Goal: Task Accomplishment & Management: Complete application form

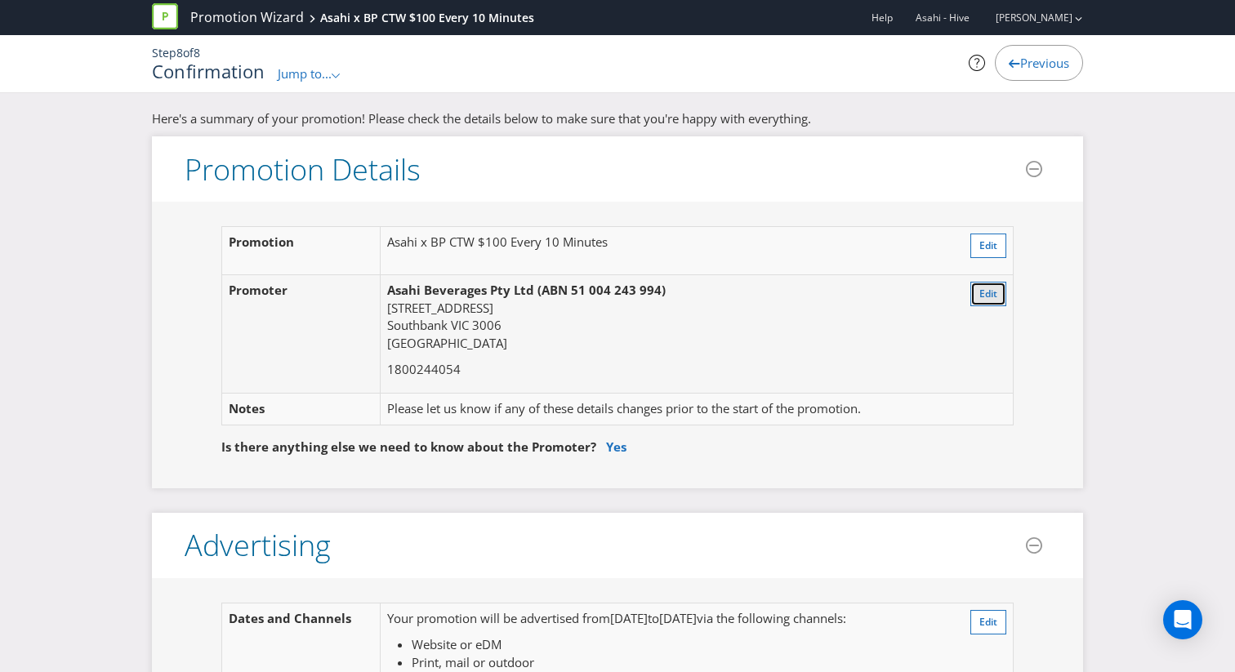
click at [998, 292] on button "Edit" at bounding box center [988, 294] width 36 height 24
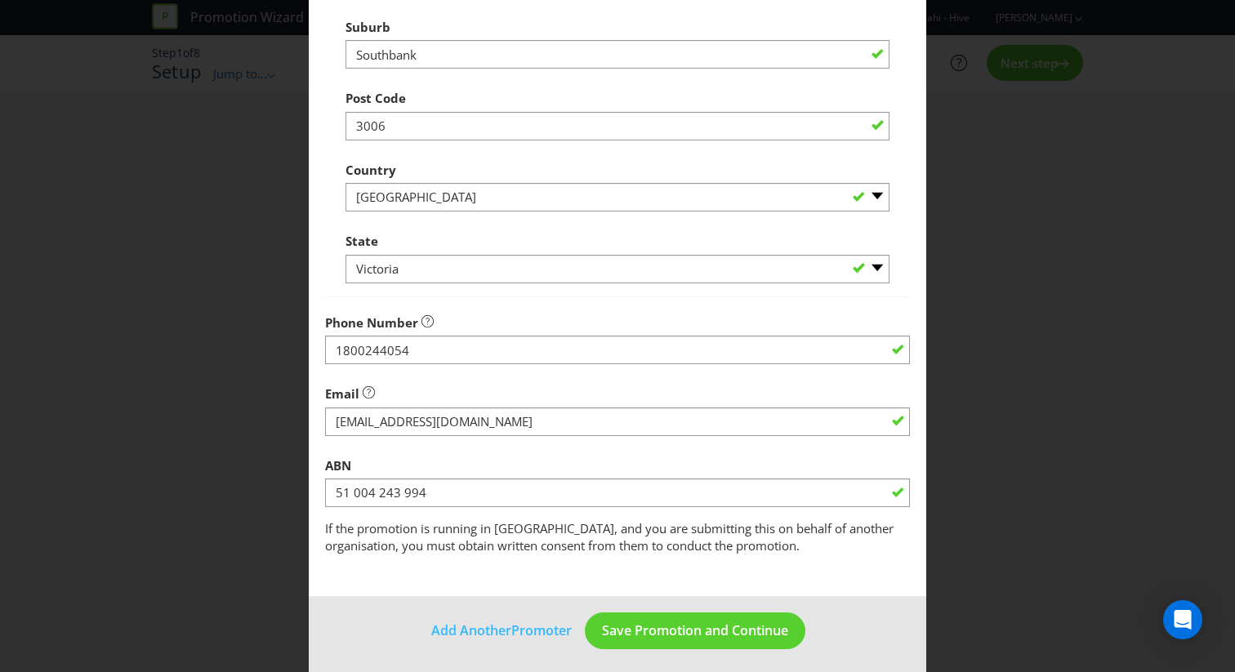
scroll to position [603, 0]
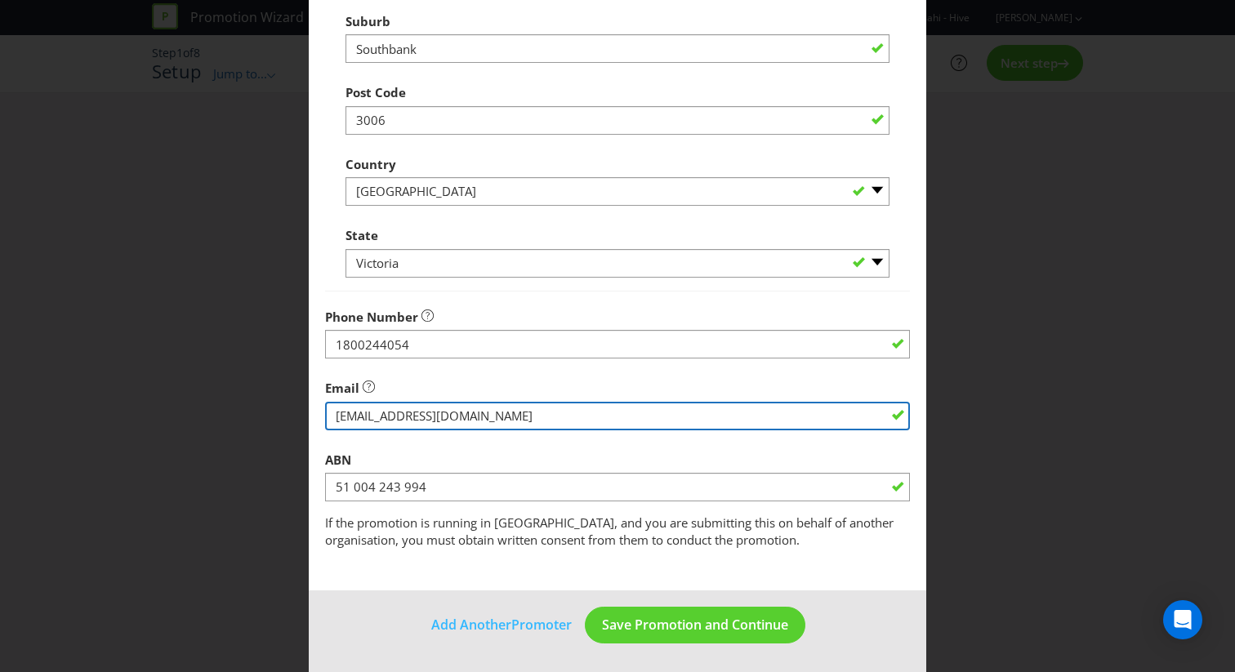
drag, startPoint x: 541, startPoint y: 421, endPoint x: 256, endPoint y: 419, distance: 285.0
click at [256, 420] on div "Edit 1st Promoter Promoter Information Promoters on file for Asahi - Hive : Asa…" at bounding box center [617, 336] width 1235 height 672
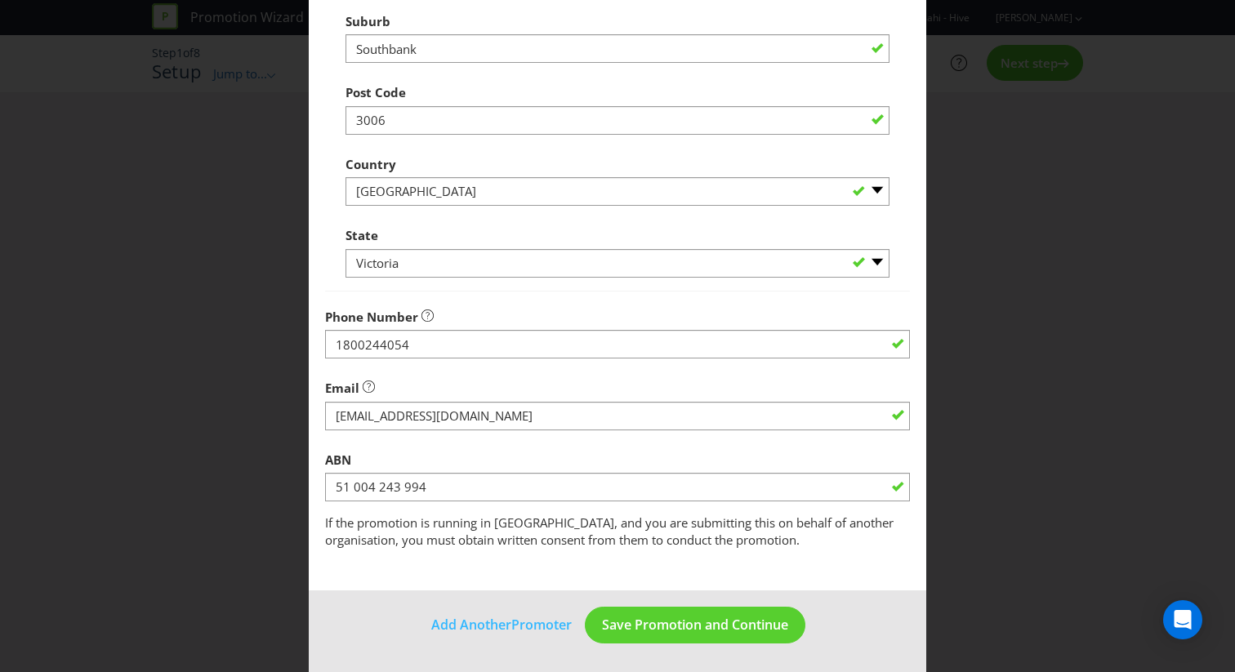
click at [844, 604] on footer "Add Another Promoter Save Promotion and Continue" at bounding box center [617, 631] width 617 height 82
click at [747, 616] on span "Save Promotion and Continue" at bounding box center [695, 625] width 186 height 18
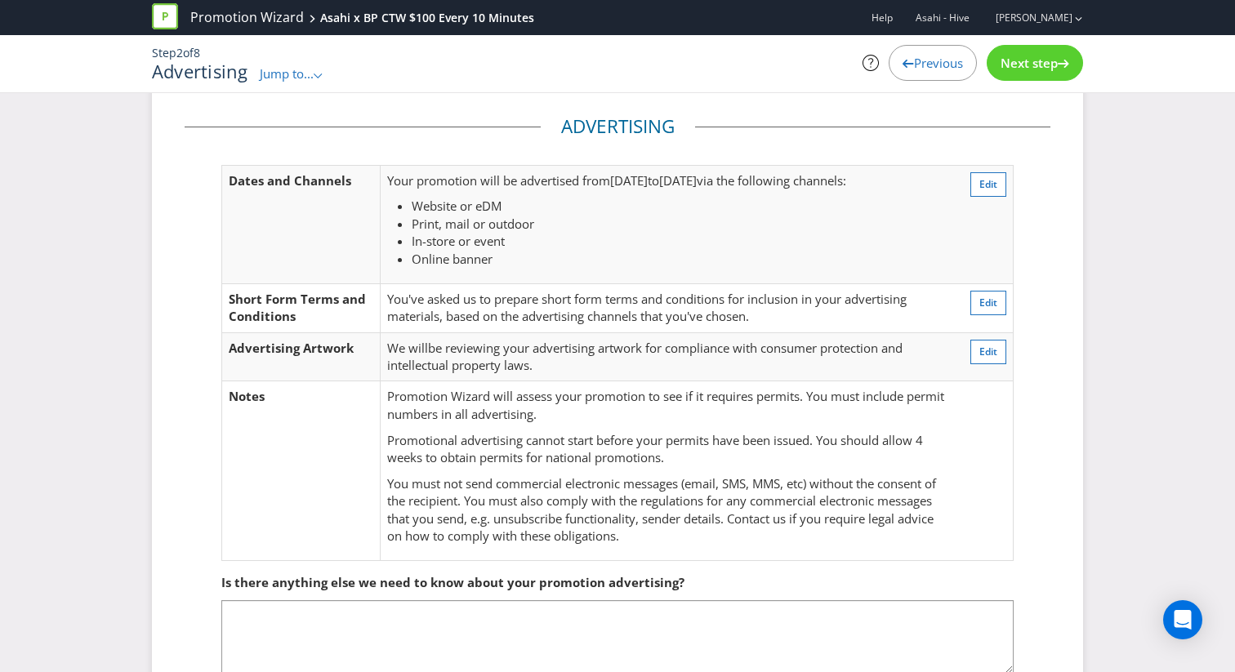
click at [1036, 71] on div "Next step" at bounding box center [1034, 63] width 96 height 36
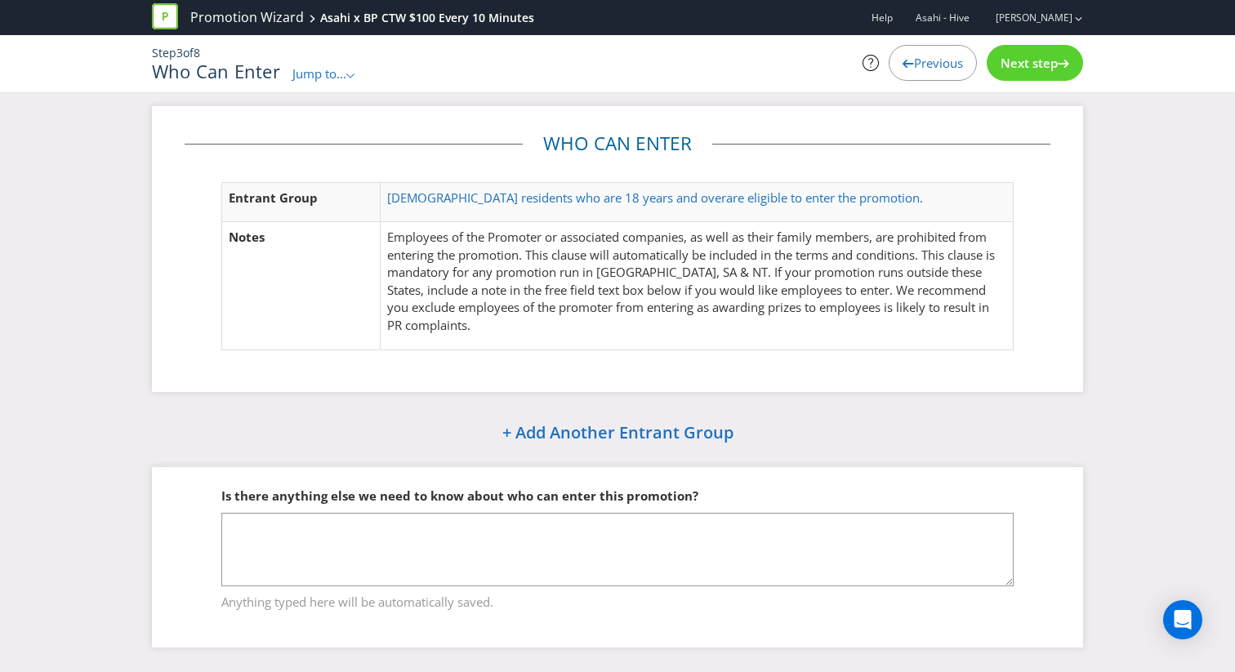
scroll to position [4, 0]
click at [1036, 71] on div "Next step" at bounding box center [1034, 63] width 96 height 36
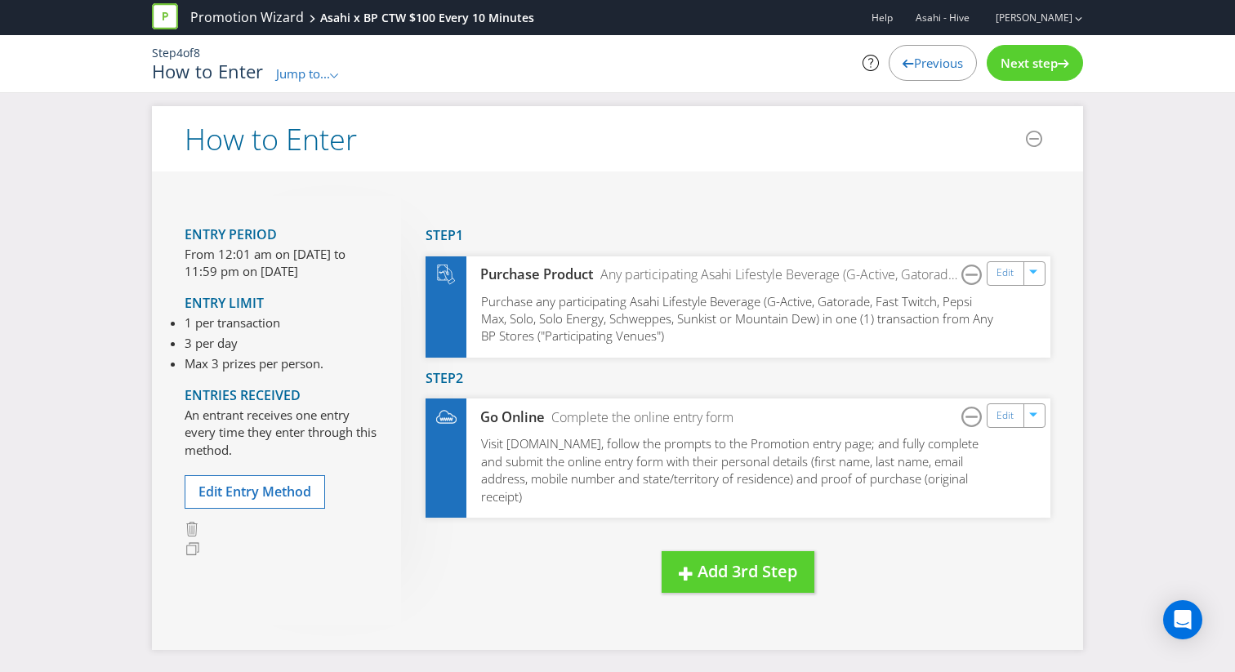
scroll to position [21, 0]
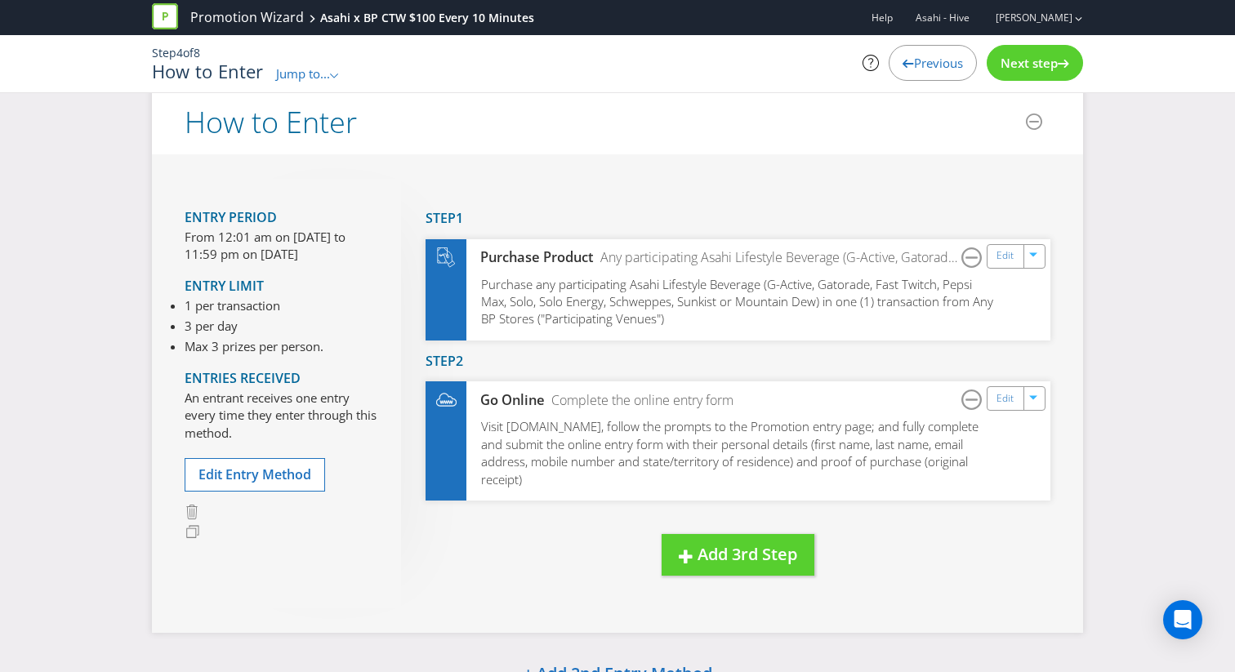
click at [937, 56] on span "Previous" at bounding box center [938, 63] width 49 height 16
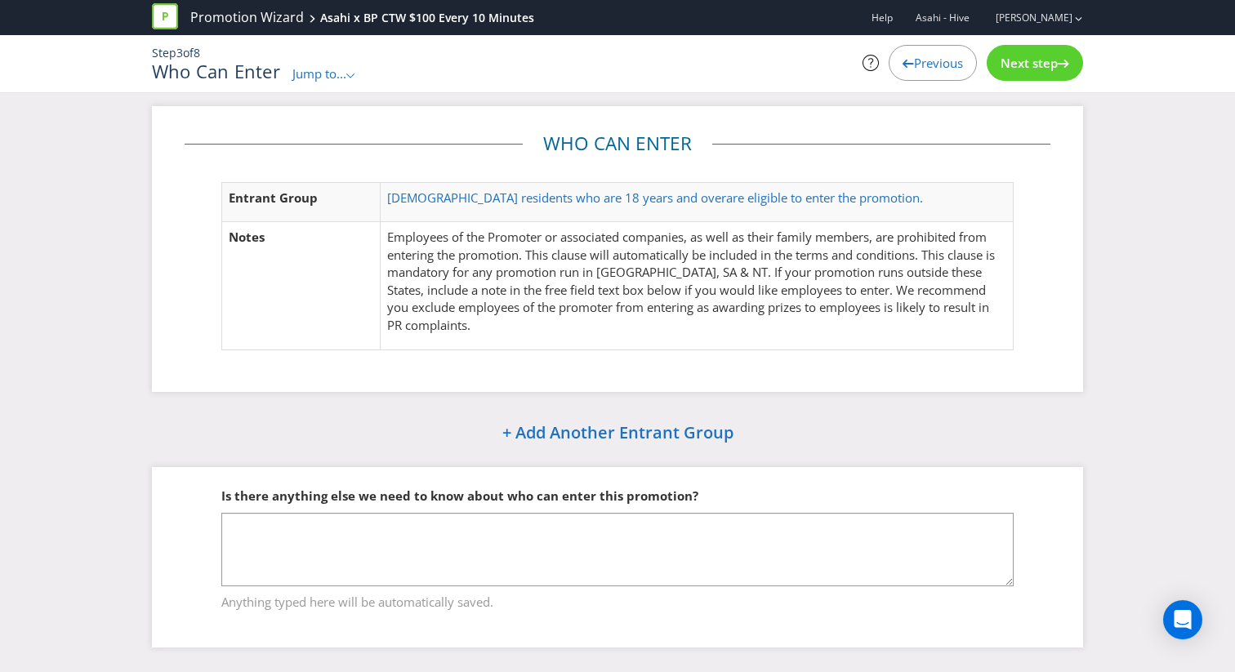
click at [937, 56] on span "Previous" at bounding box center [938, 63] width 49 height 16
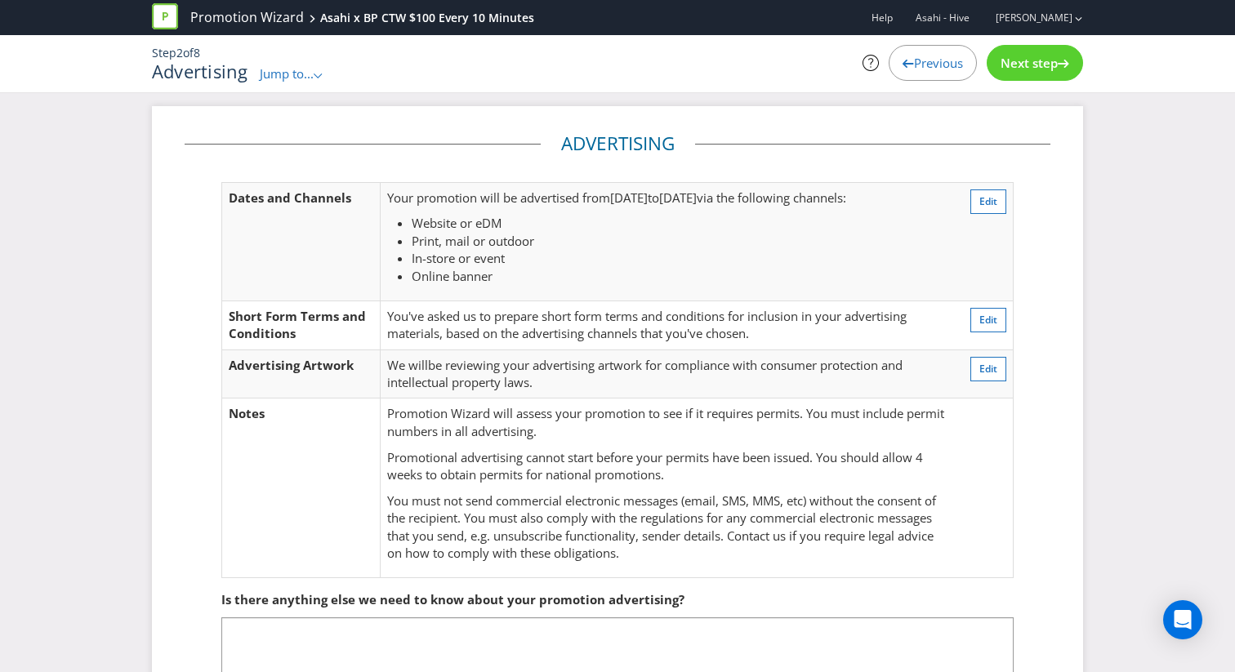
scroll to position [21, 0]
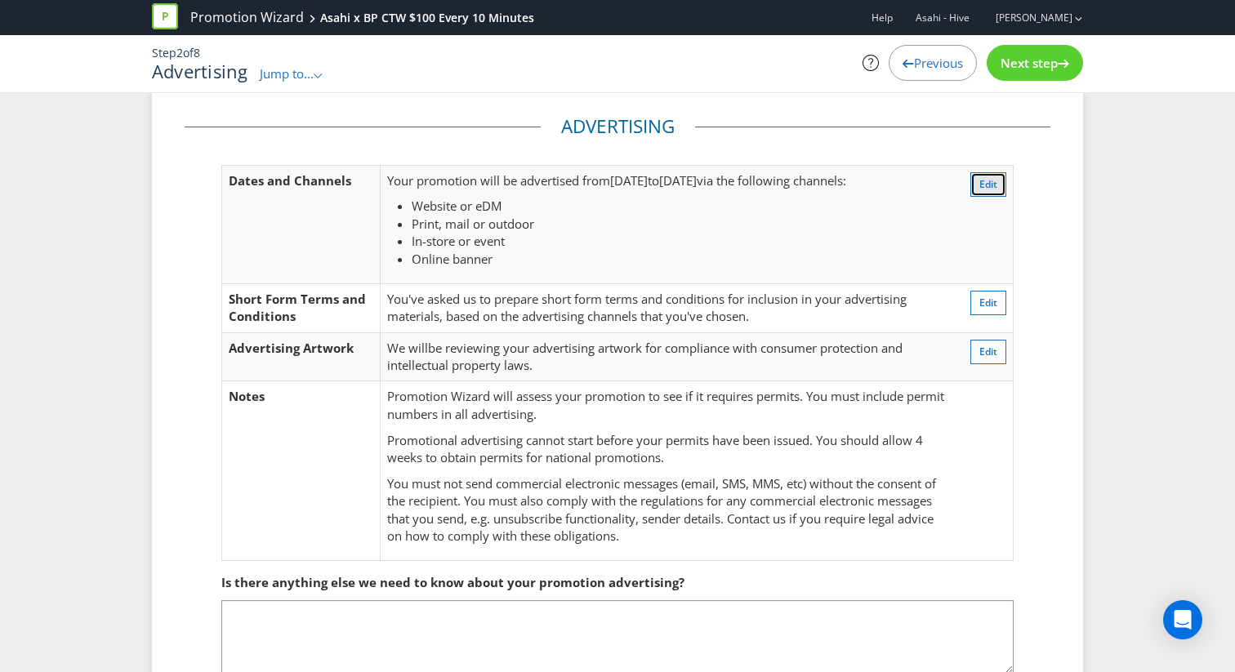
click at [1005, 195] on button "Edit" at bounding box center [988, 184] width 36 height 24
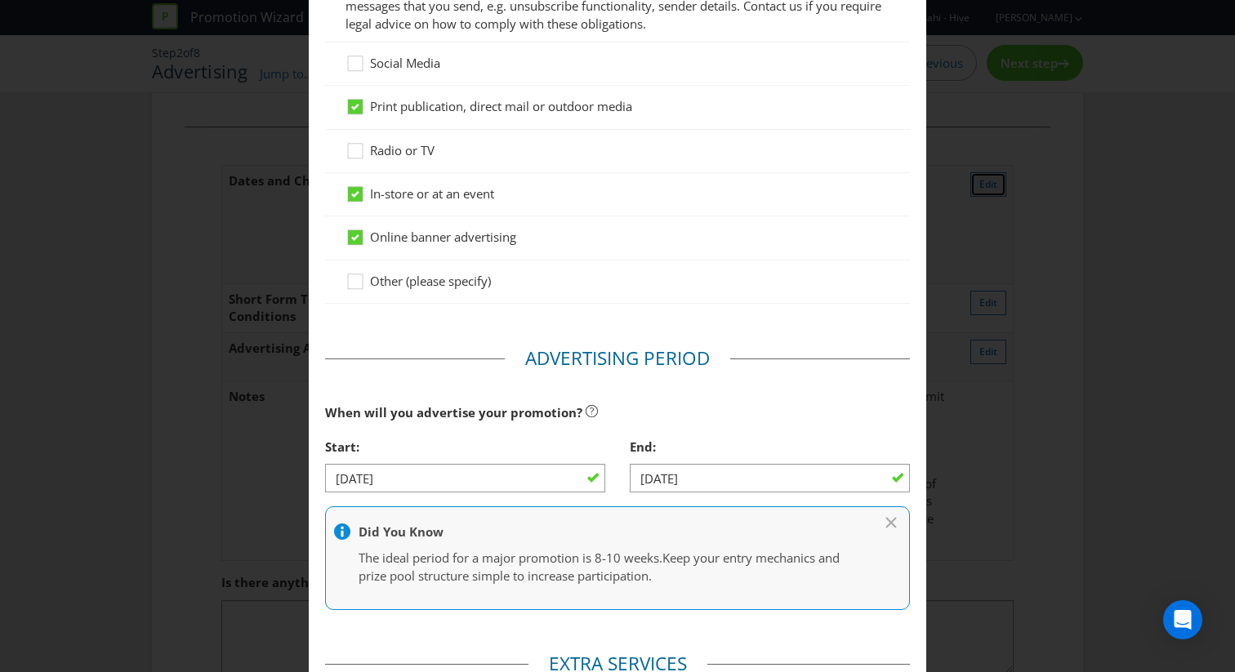
scroll to position [638, 0]
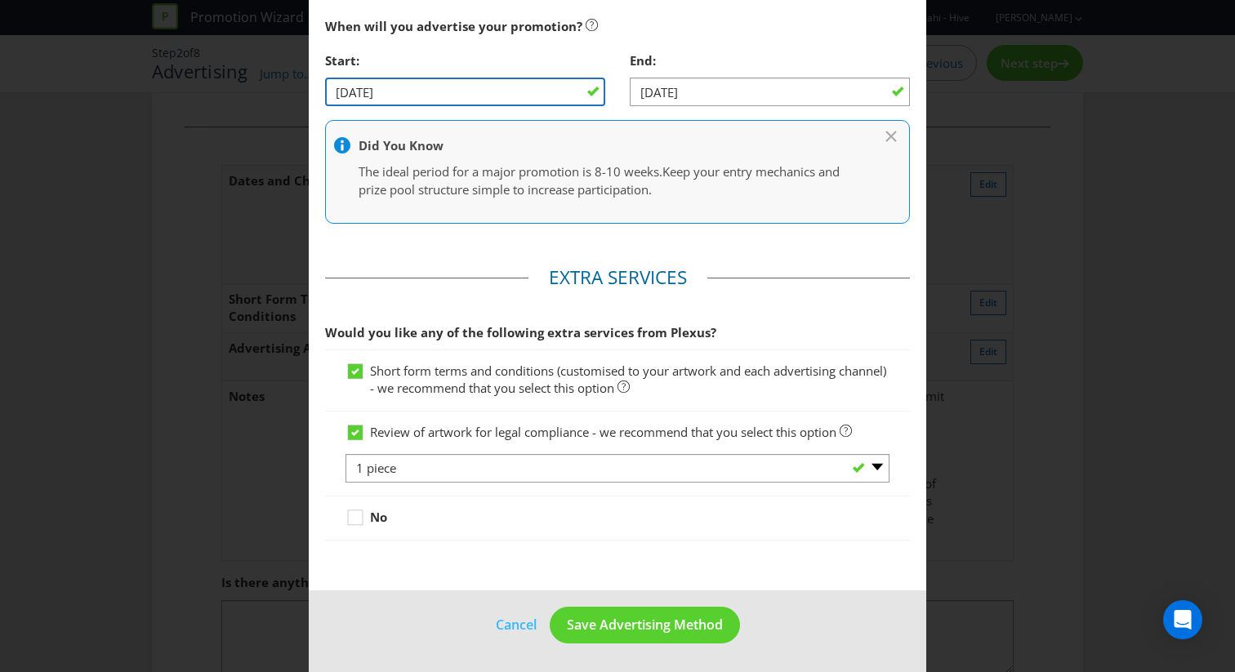
click at [465, 102] on input "[DATE]" at bounding box center [465, 92] width 280 height 29
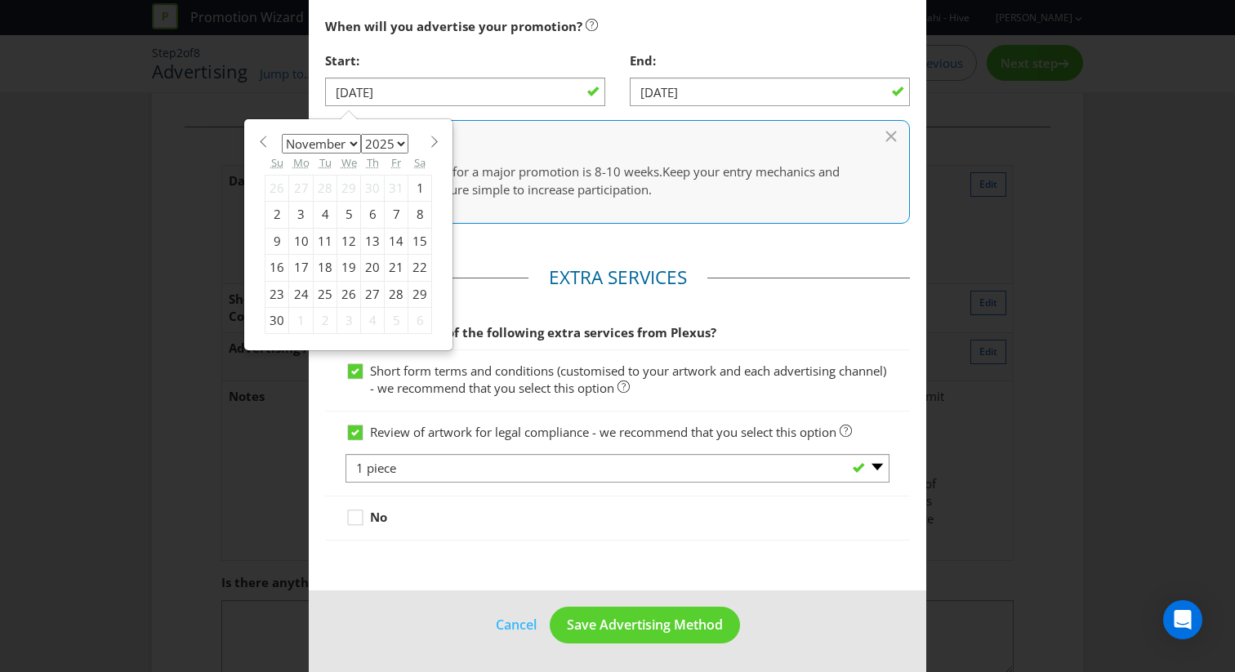
click at [260, 146] on span at bounding box center [262, 142] width 12 height 12
select select "9"
click at [348, 262] on div "22" at bounding box center [349, 268] width 24 height 26
type input "[DATE]"
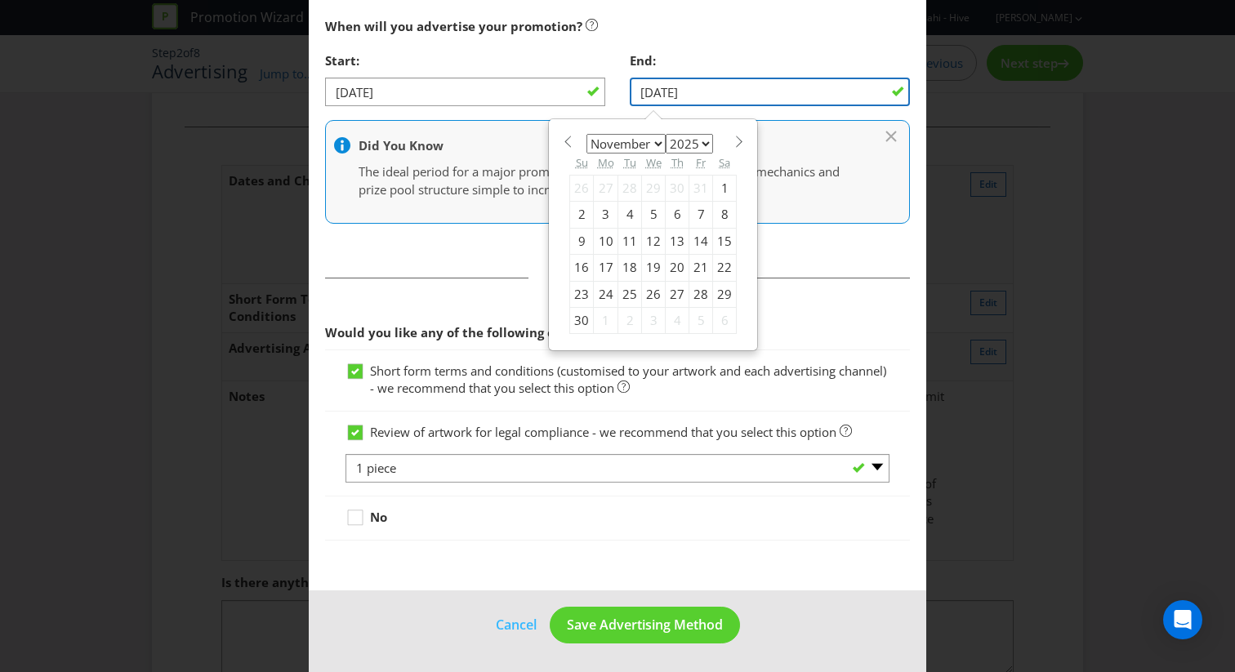
click at [712, 93] on input "[DATE]" at bounding box center [770, 92] width 280 height 29
click at [622, 265] on div "18" at bounding box center [630, 268] width 24 height 26
type input "[DATE]"
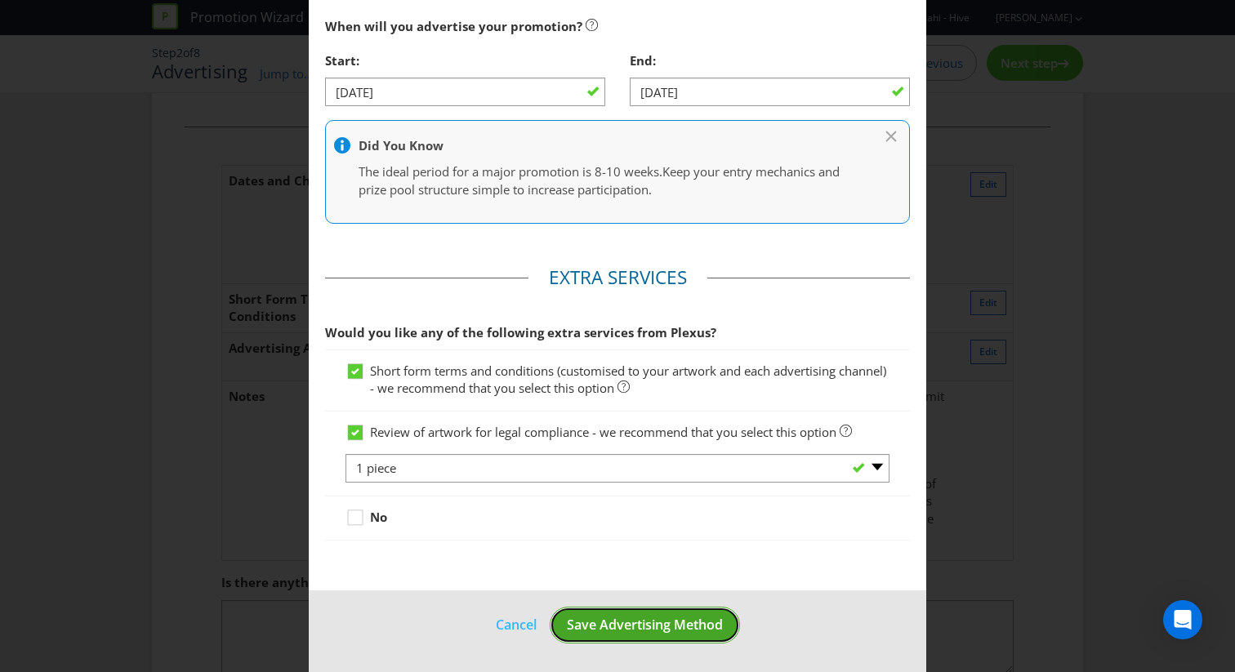
click at [651, 622] on span "Save Advertising Method" at bounding box center [645, 625] width 156 height 18
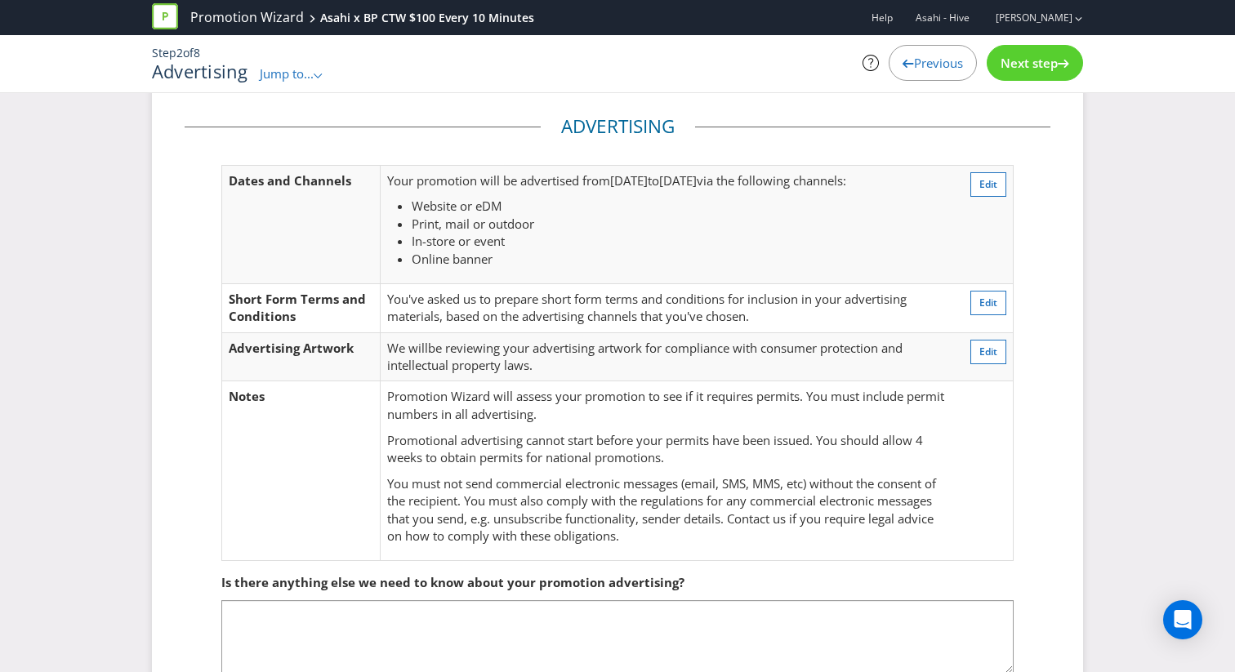
click at [1033, 87] on div "Step 2 of 8 Advertising Jump to... .st0{fill-rule:evenodd;clip-rule:evenodd;} P…" at bounding box center [617, 63] width 955 height 57
click at [1033, 54] on div "Next step" at bounding box center [1034, 63] width 96 height 36
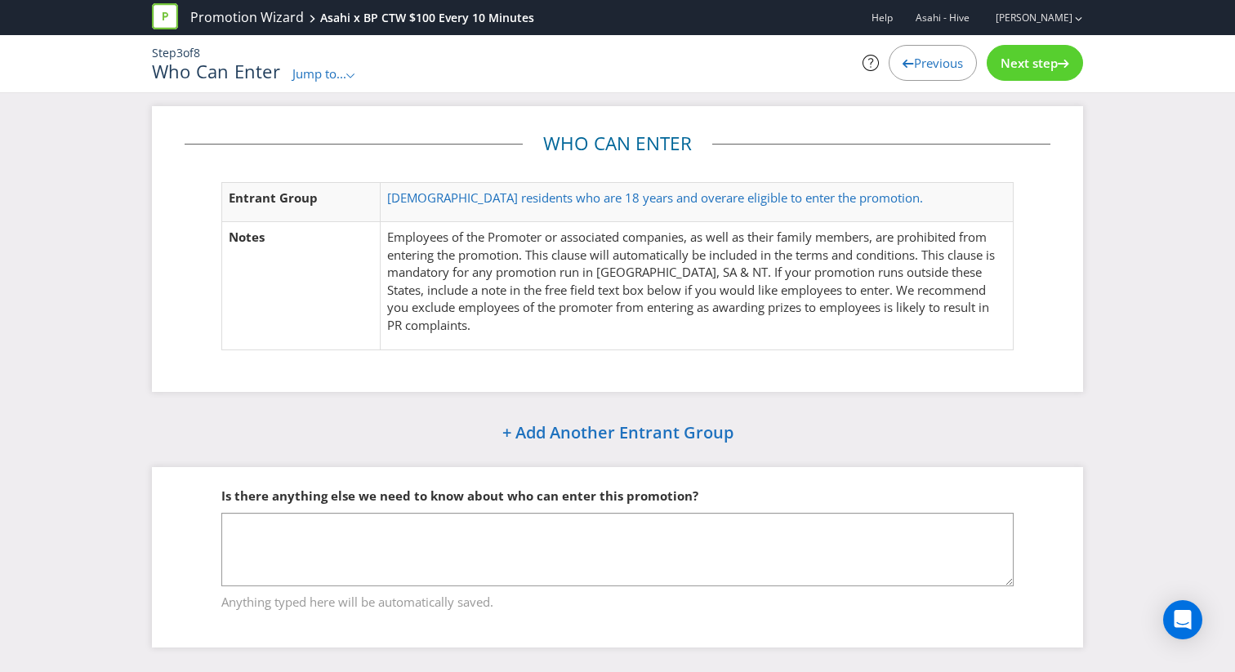
click at [1033, 54] on div "Next step" at bounding box center [1034, 63] width 96 height 36
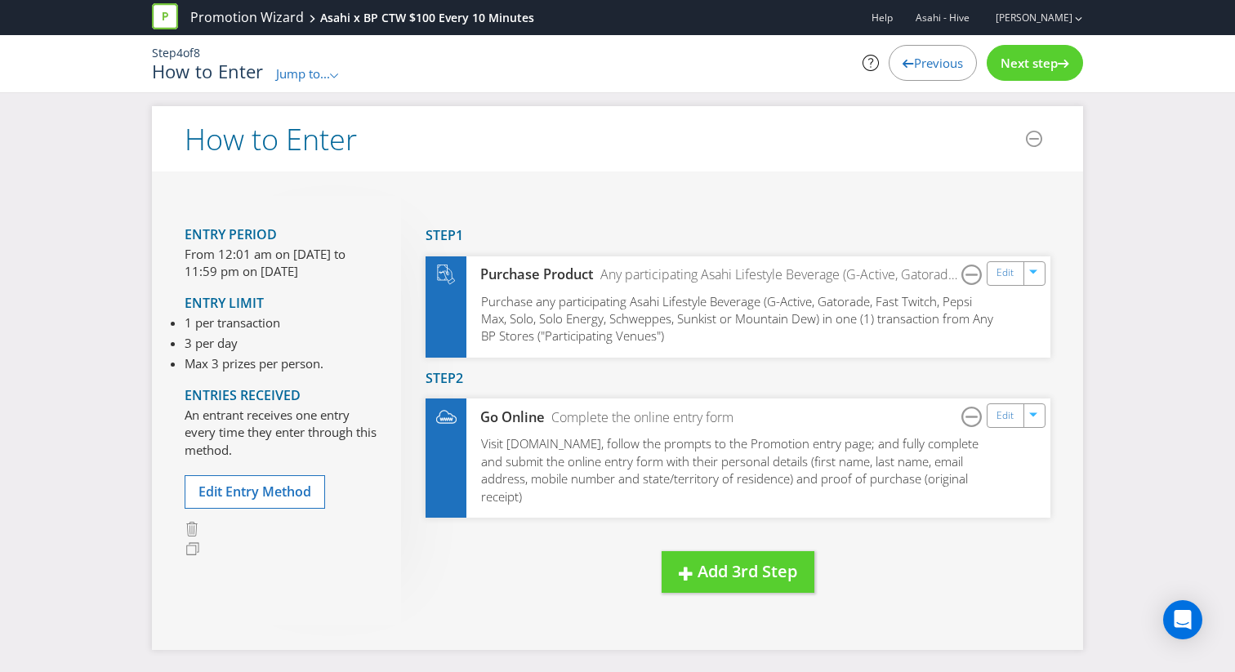
scroll to position [21, 0]
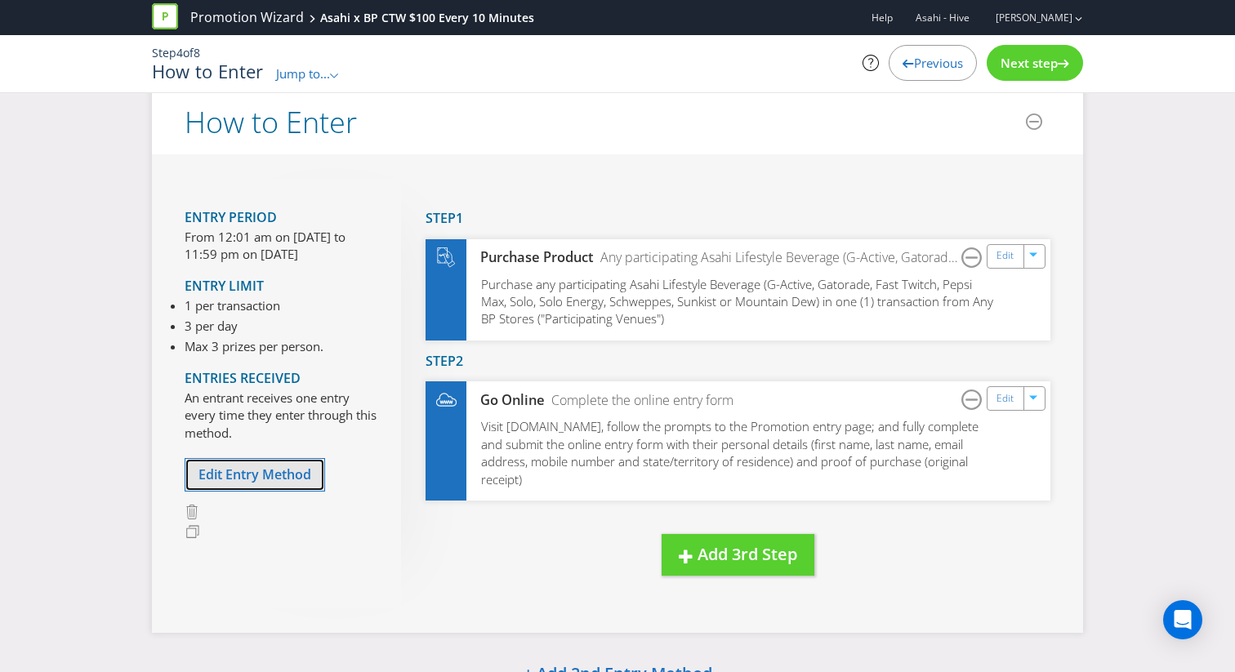
click at [240, 475] on span "Edit Entry Method" at bounding box center [254, 474] width 113 height 18
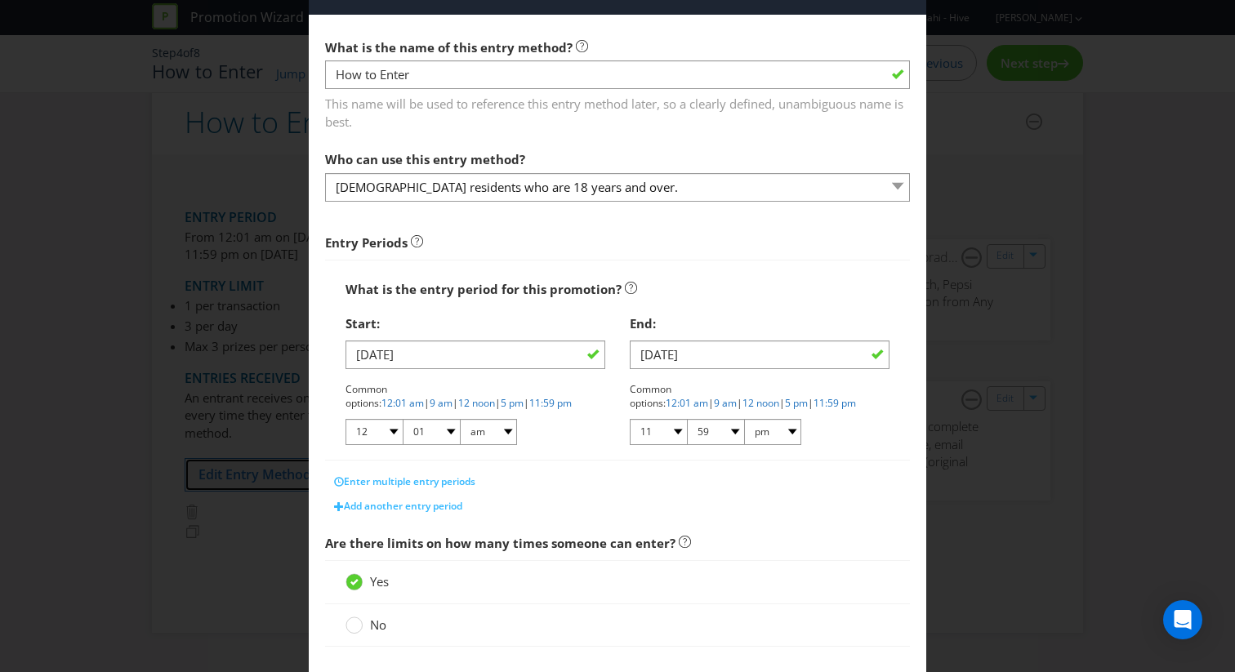
scroll to position [78, 0]
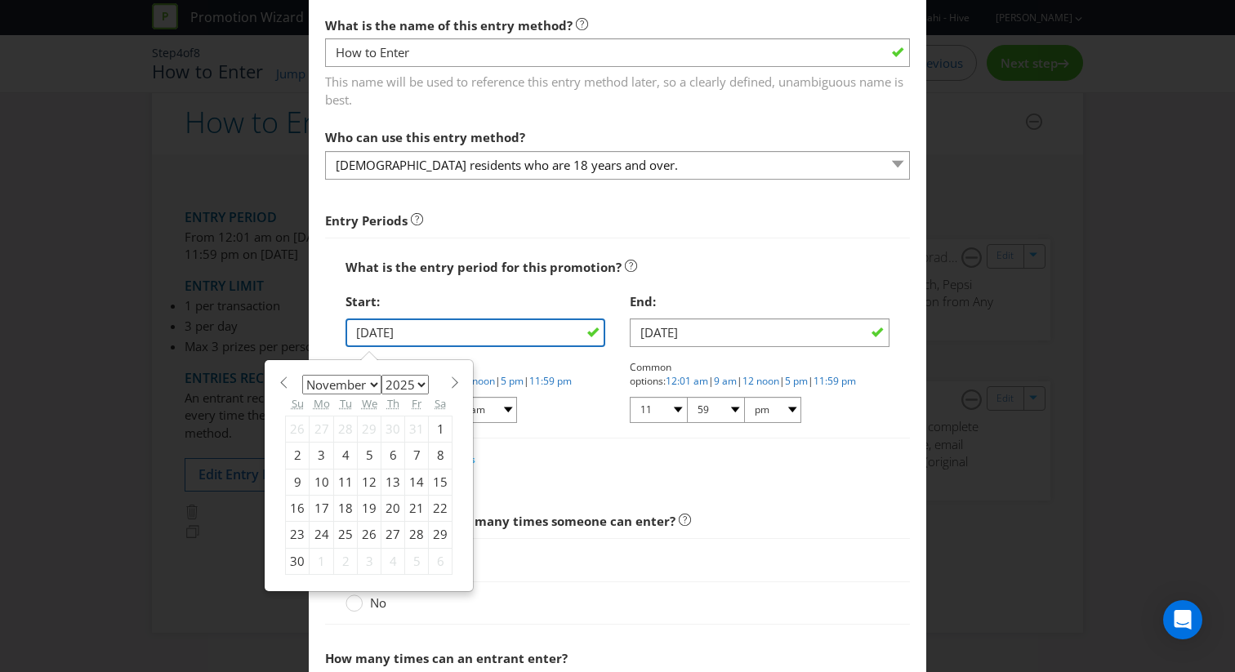
click at [425, 342] on input "[DATE]" at bounding box center [475, 332] width 260 height 29
click at [279, 386] on span at bounding box center [283, 382] width 12 height 12
select select "9"
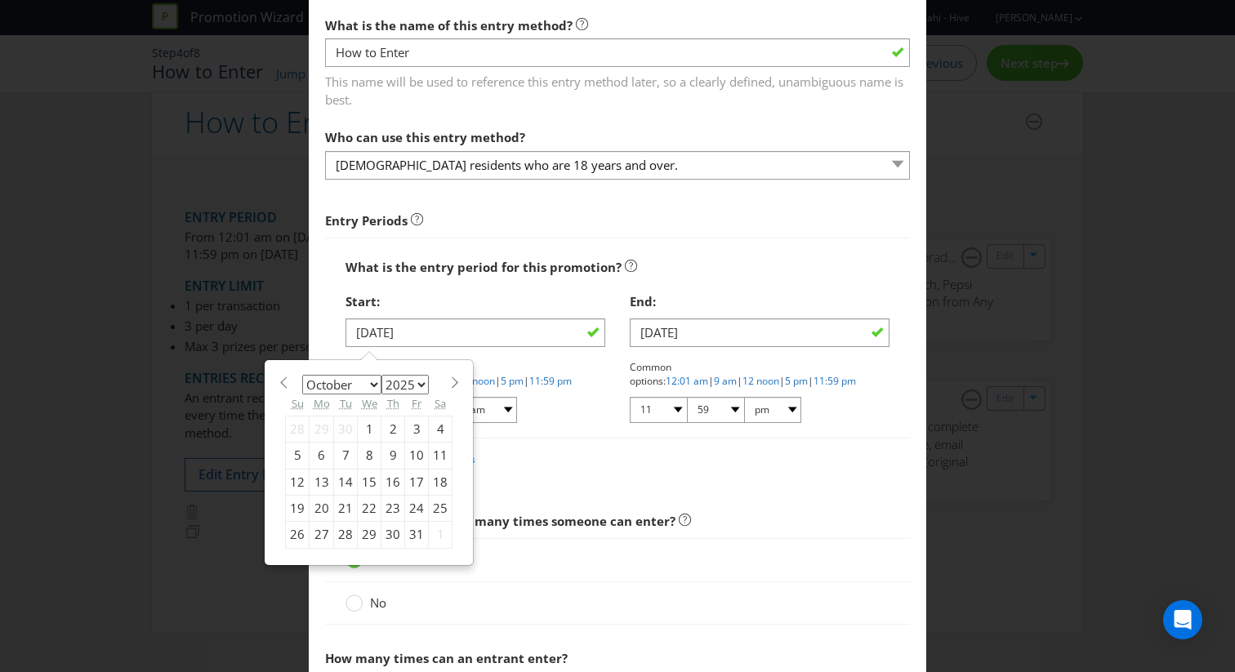
click at [367, 513] on div "22" at bounding box center [370, 508] width 24 height 26
type input "[DATE]"
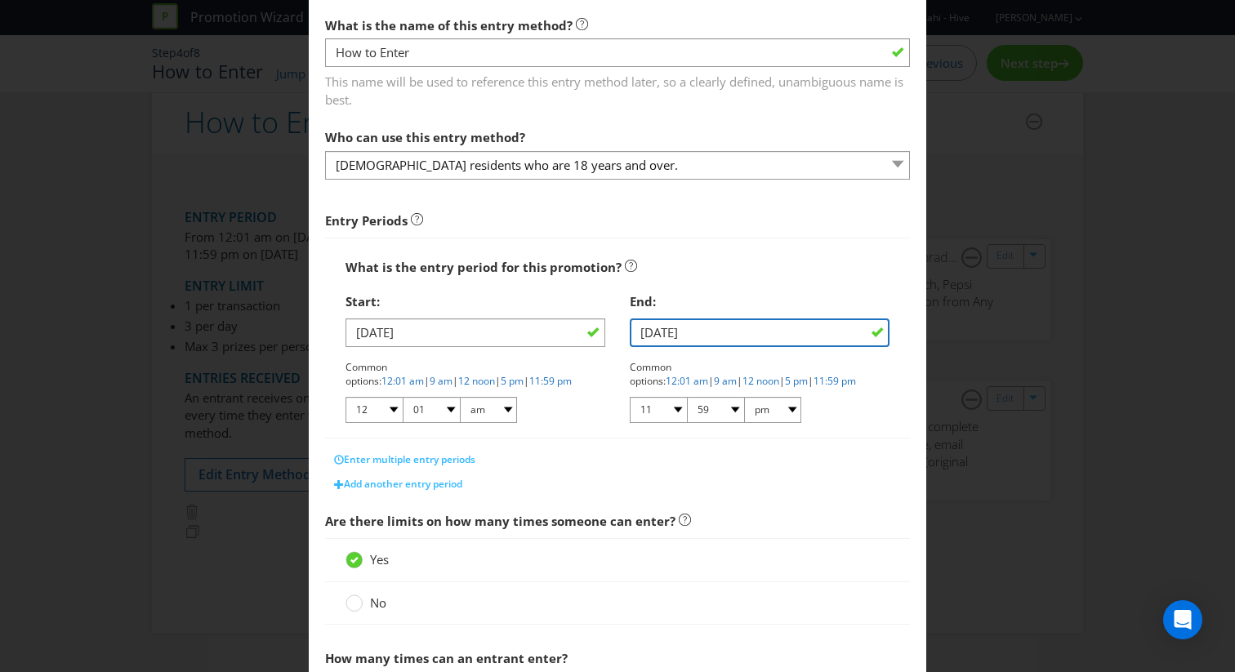
click at [773, 333] on input "[DATE]" at bounding box center [760, 332] width 260 height 29
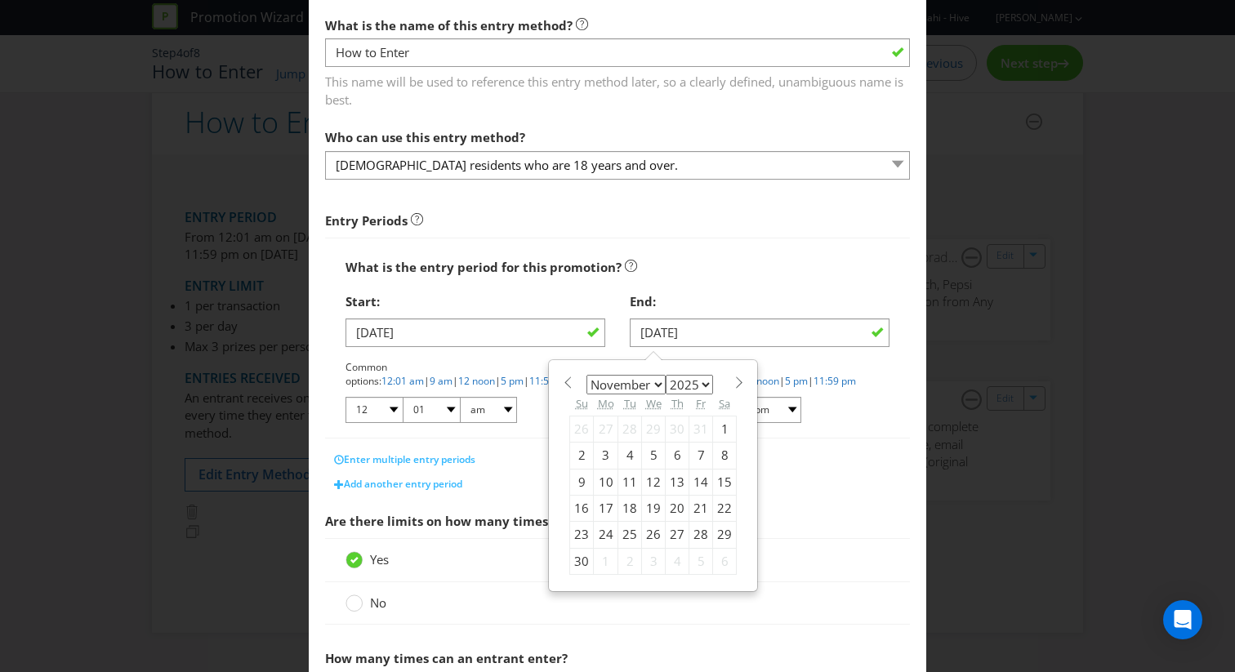
click at [638, 510] on div "18" at bounding box center [630, 508] width 24 height 26
type input "[DATE]"
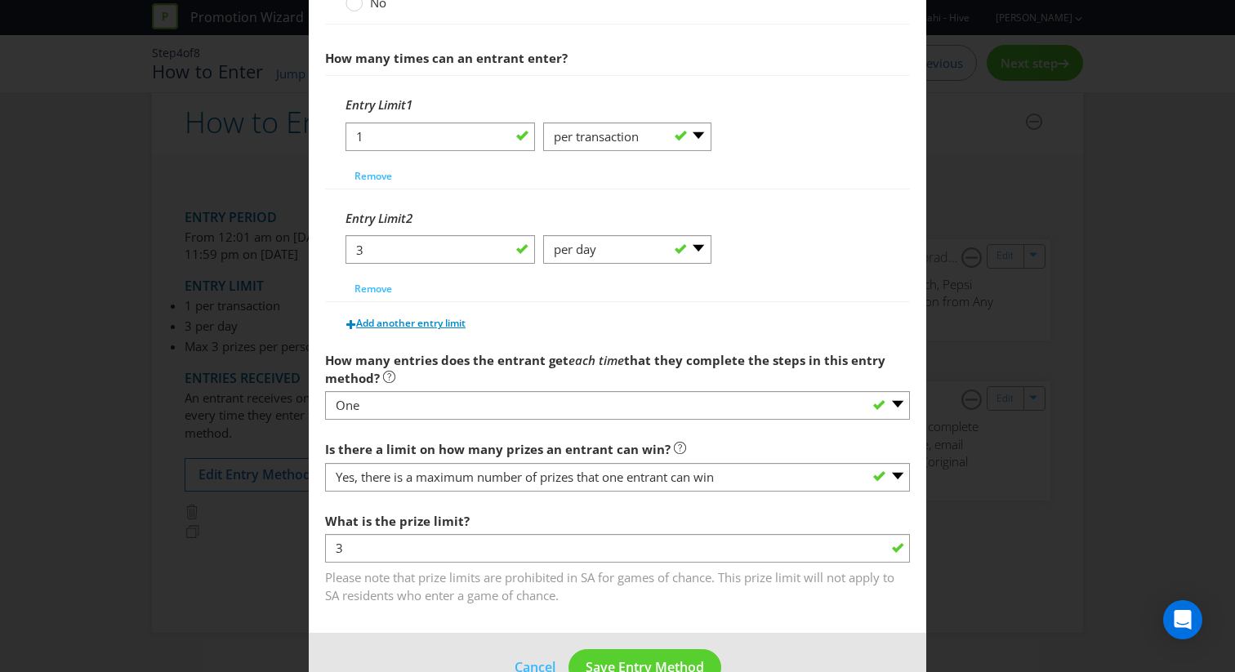
scroll to position [721, 0]
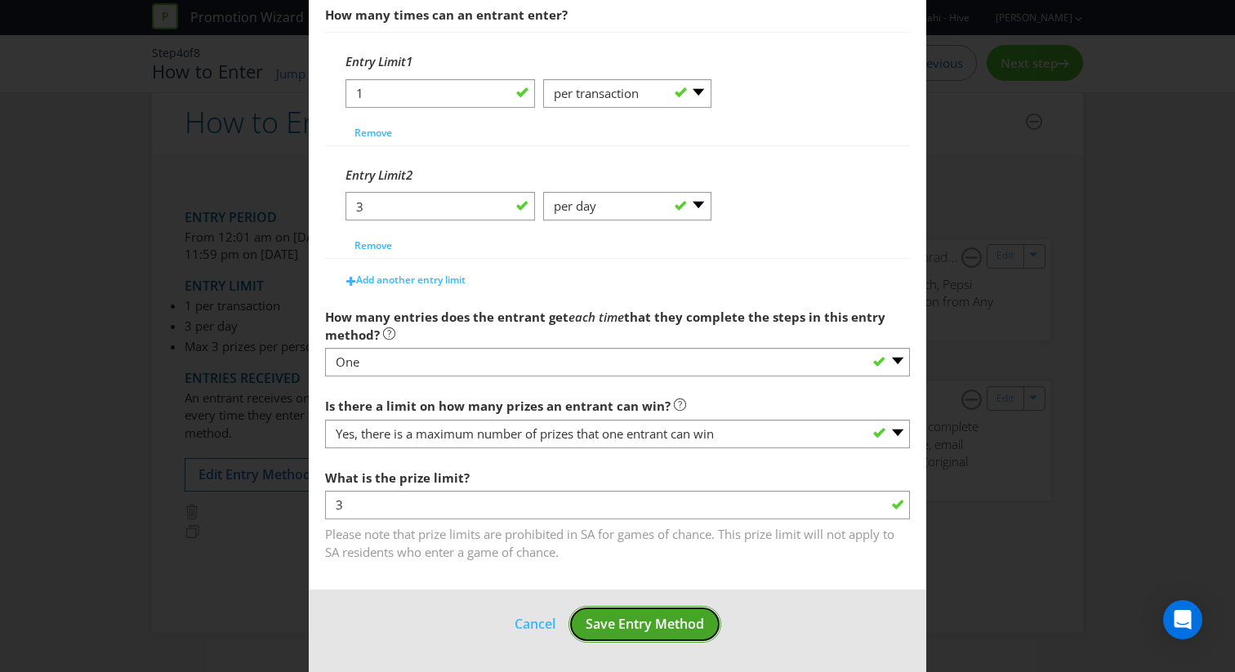
click at [614, 618] on span "Save Entry Method" at bounding box center [645, 624] width 118 height 18
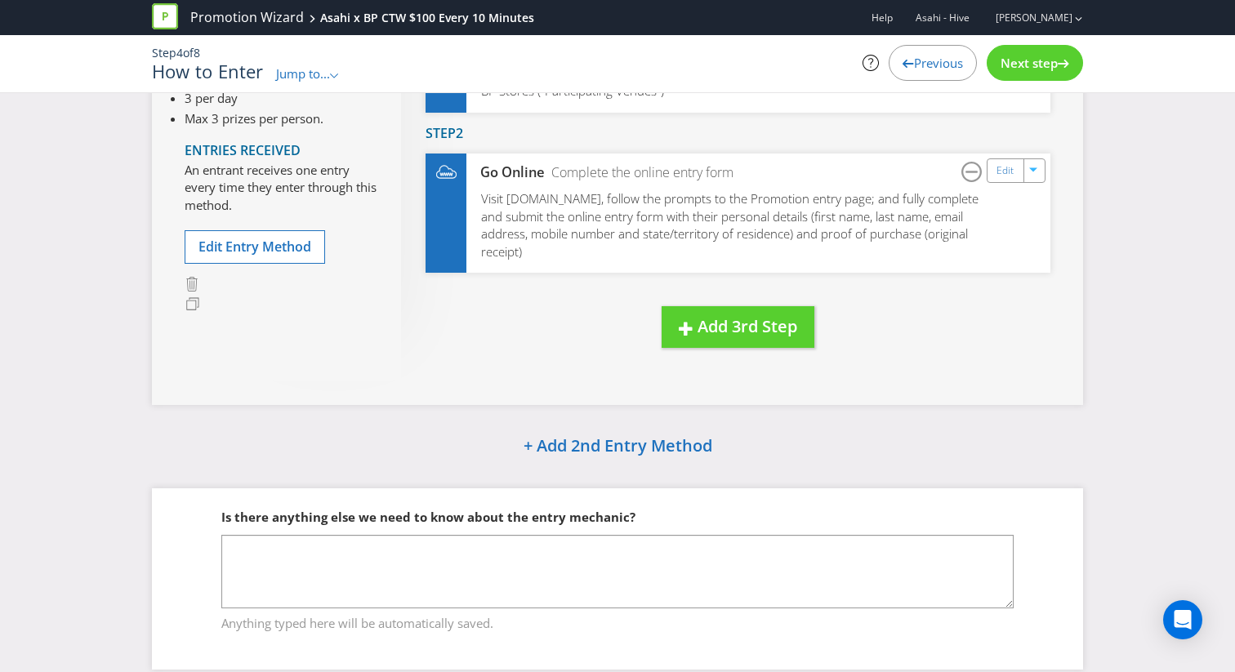
scroll to position [290, 0]
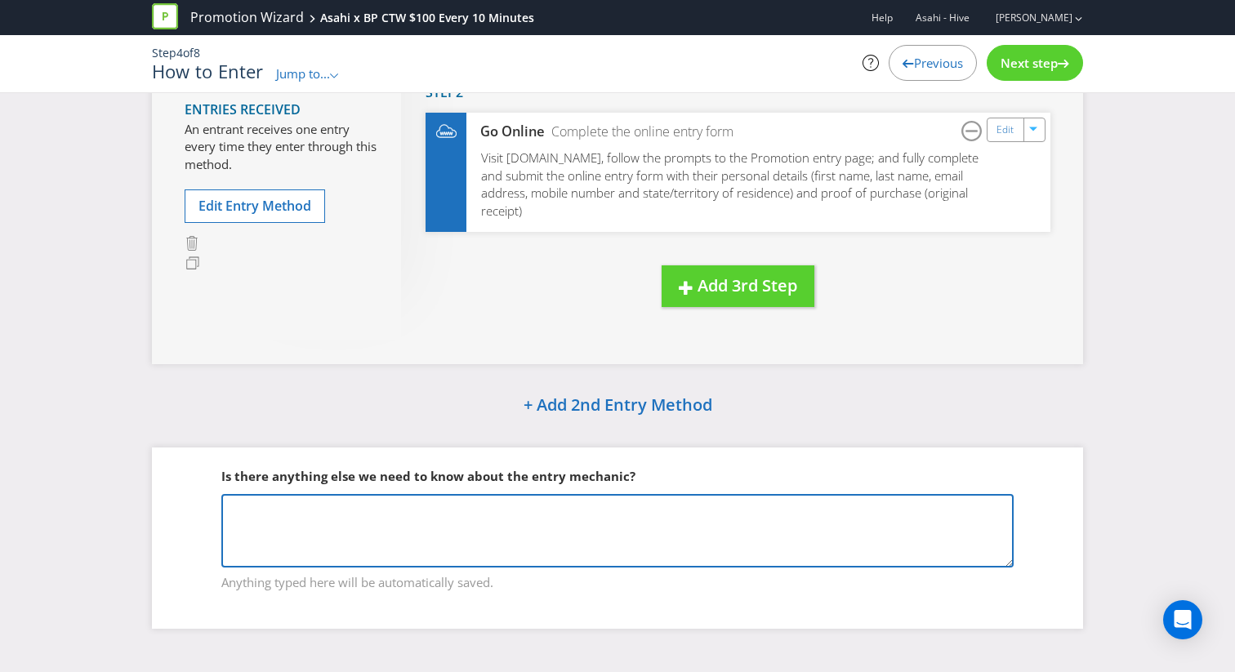
click at [497, 509] on textarea at bounding box center [617, 530] width 792 height 73
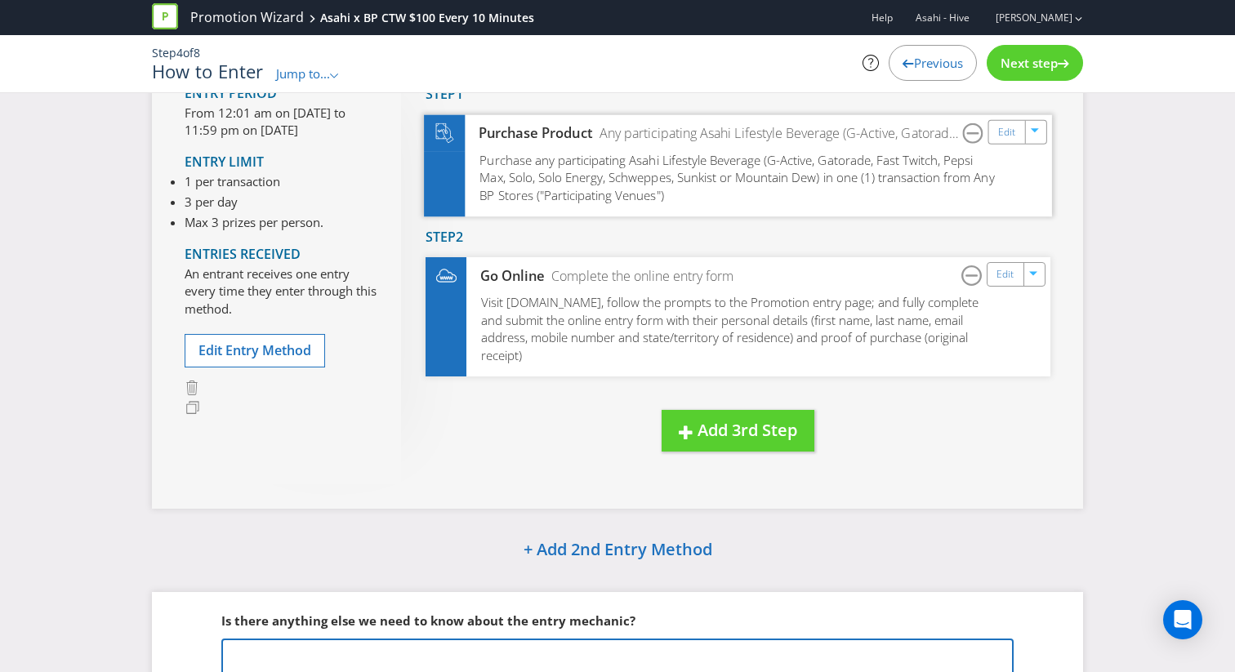
scroll to position [152, 0]
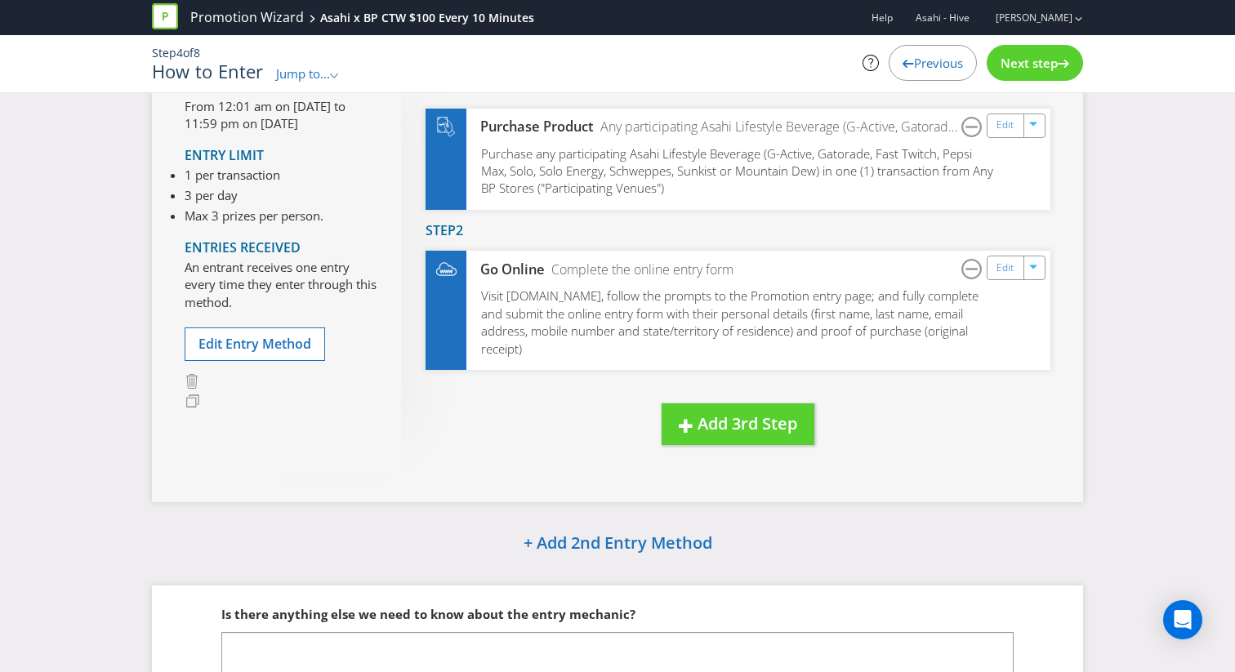
click at [1038, 69] on span "Next step" at bounding box center [1028, 63] width 57 height 16
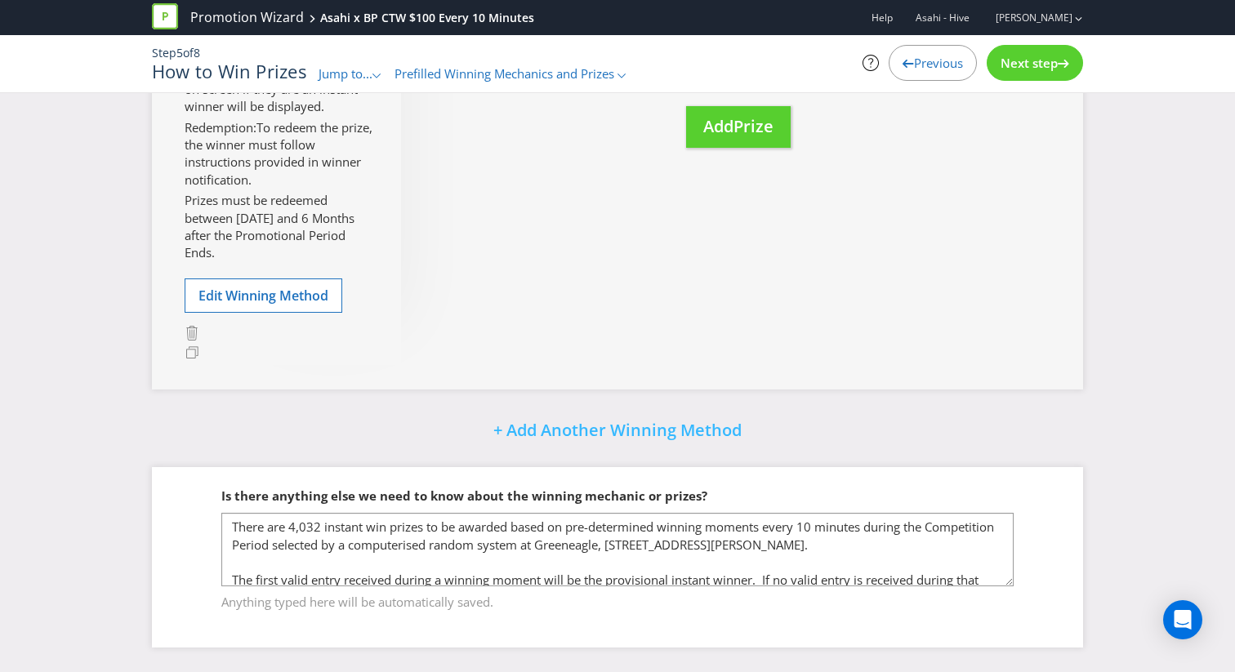
click at [1059, 55] on div at bounding box center [1063, 60] width 11 height 11
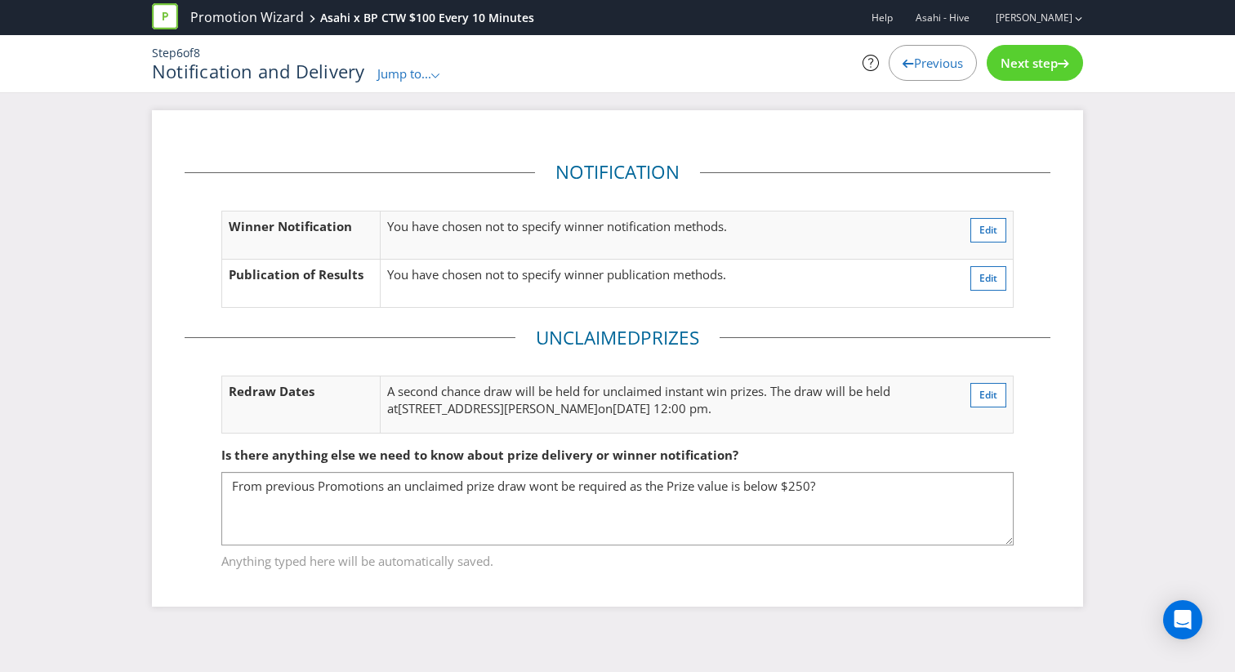
click at [1059, 55] on div at bounding box center [1063, 60] width 11 height 11
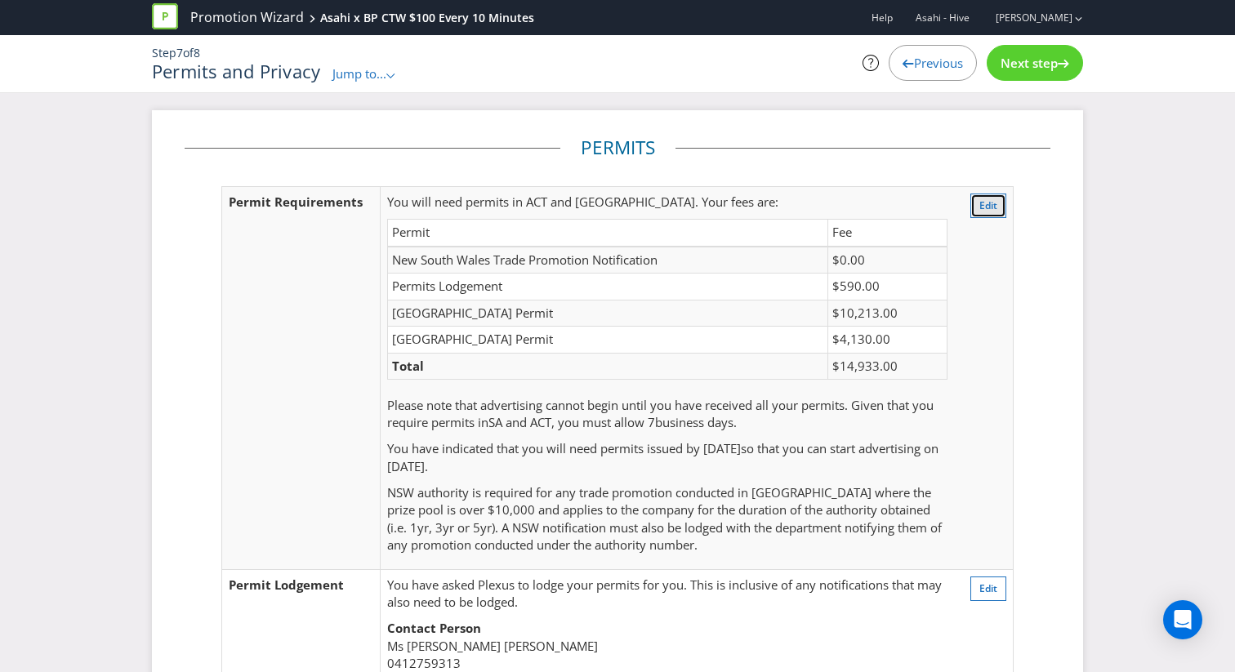
click at [986, 200] on span "Edit" at bounding box center [988, 205] width 18 height 14
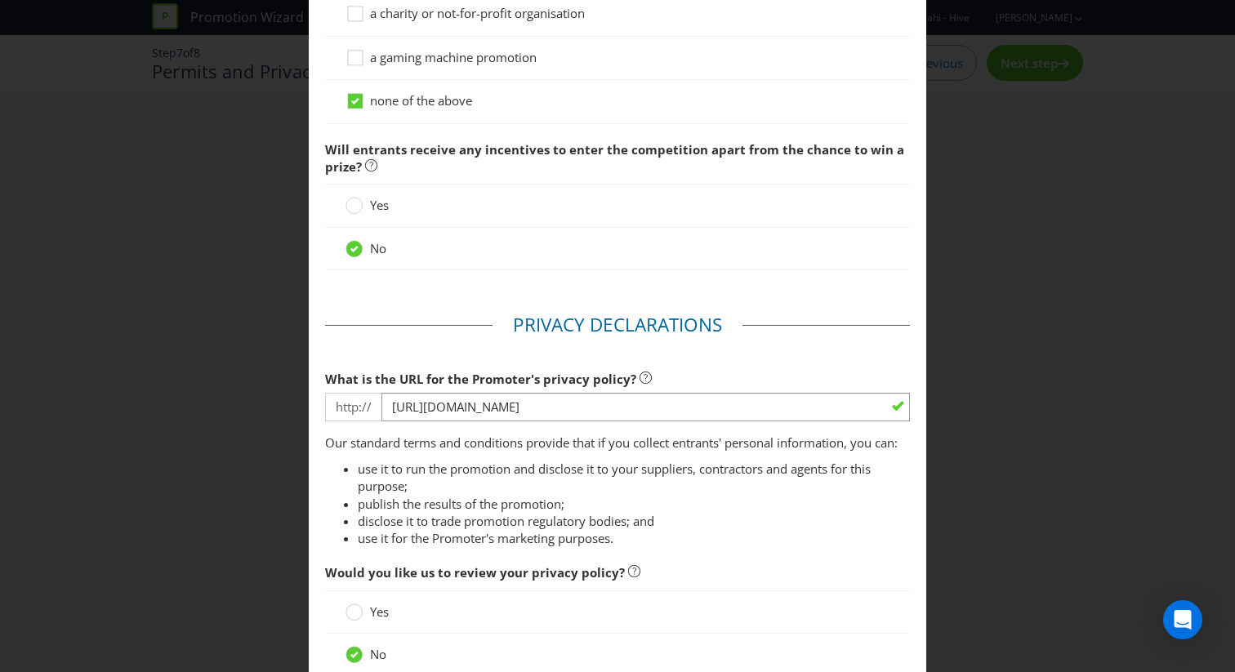
scroll to position [1776, 0]
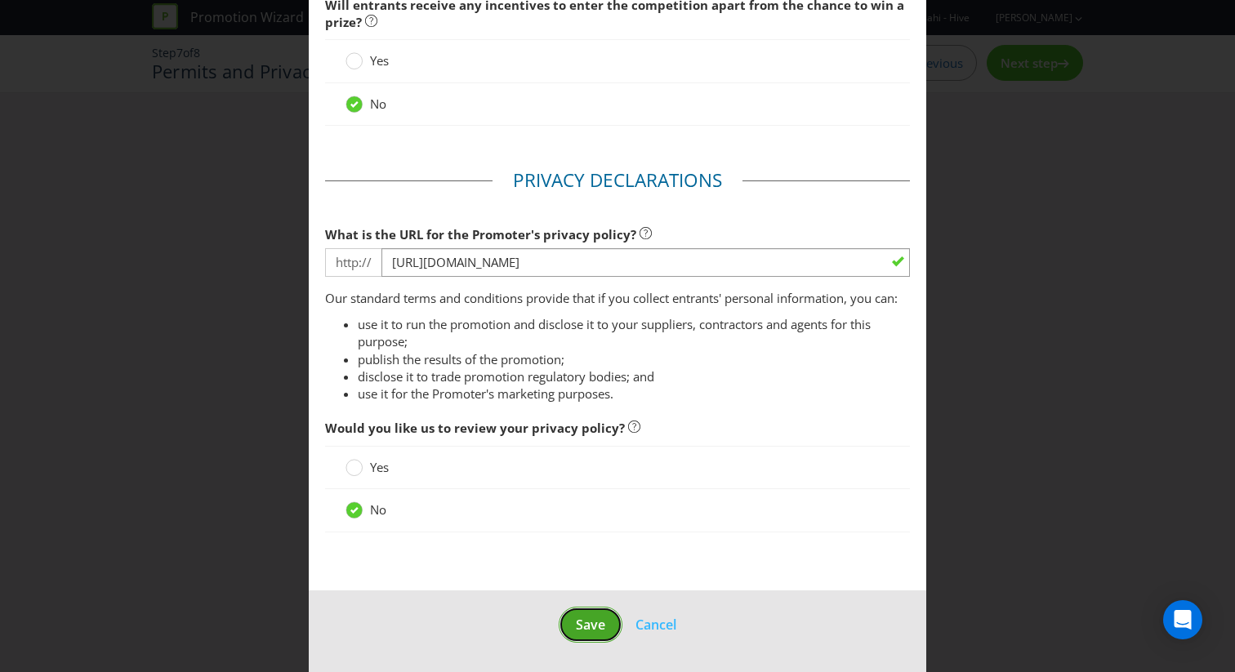
click at [573, 625] on button "Save" at bounding box center [591, 625] width 64 height 37
